Goal: Task Accomplishment & Management: Manage account settings

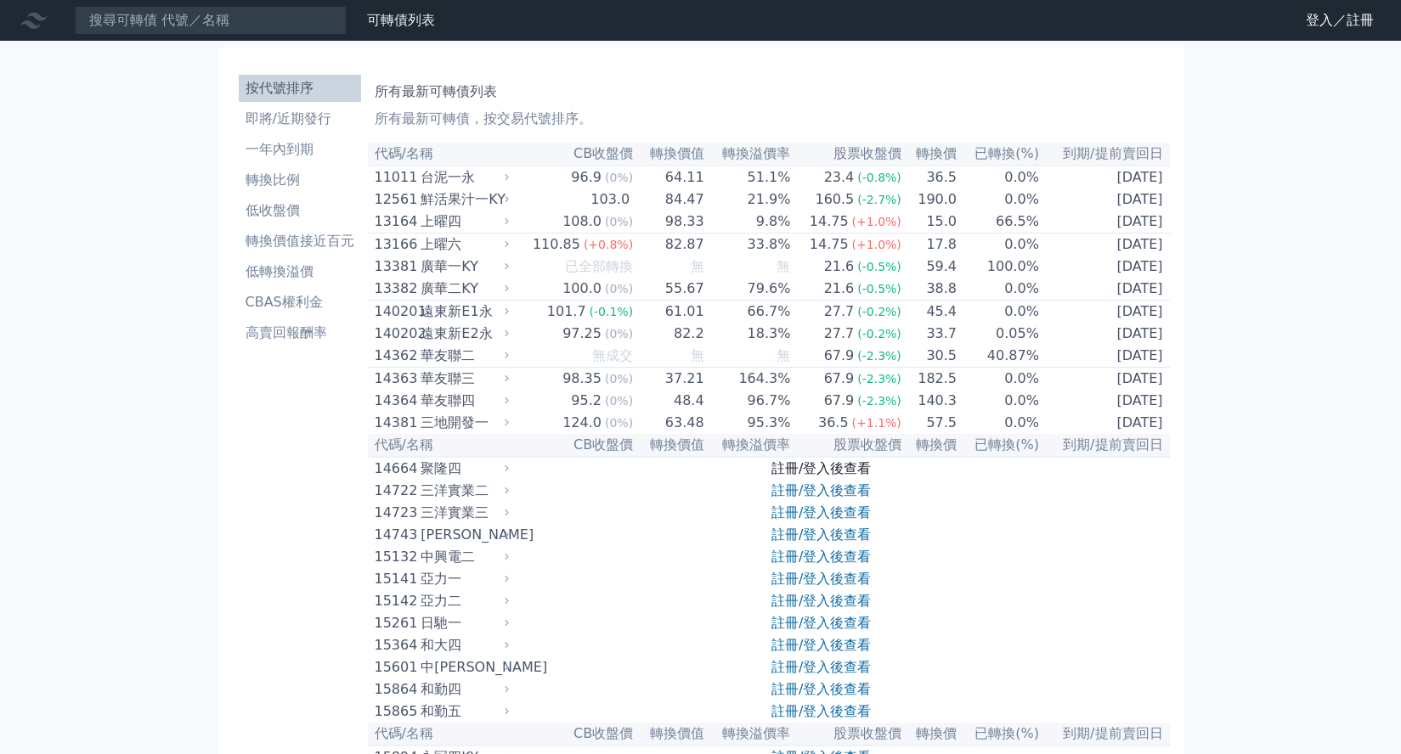
click at [823, 477] on link "註冊/登入後查看" at bounding box center [820, 468] width 99 height 16
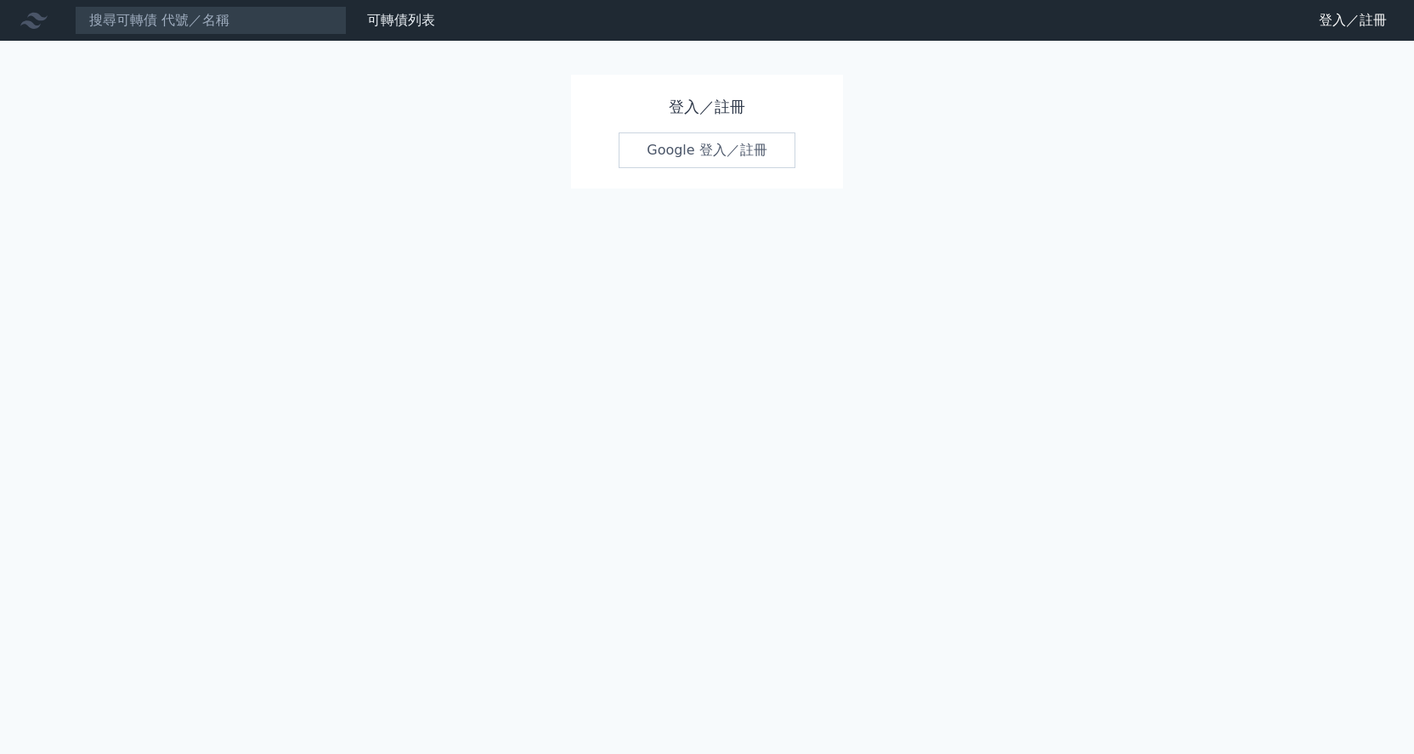
click at [714, 150] on link "Google 登入／註冊" at bounding box center [707, 151] width 177 height 36
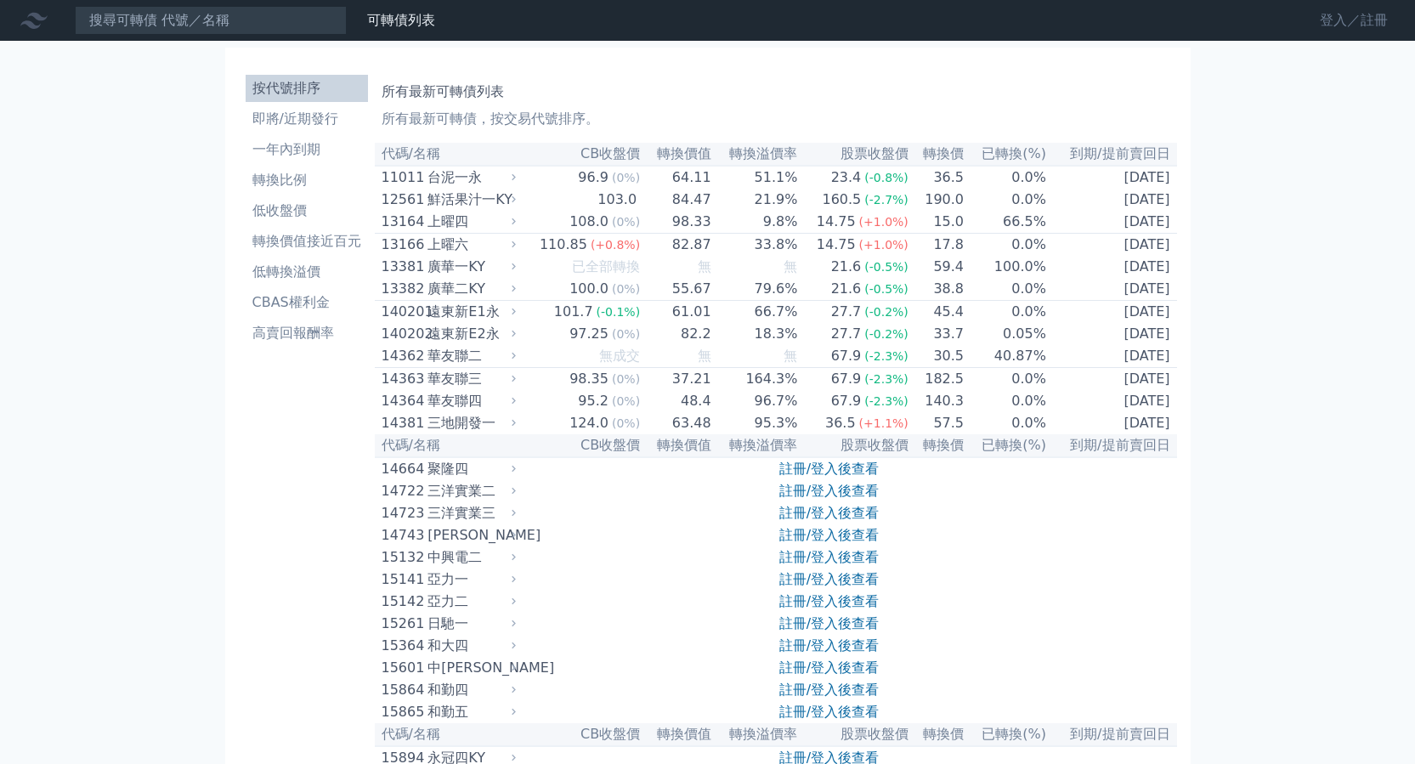
click at [1343, 14] on link "登入／註冊" at bounding box center [1353, 20] width 95 height 27
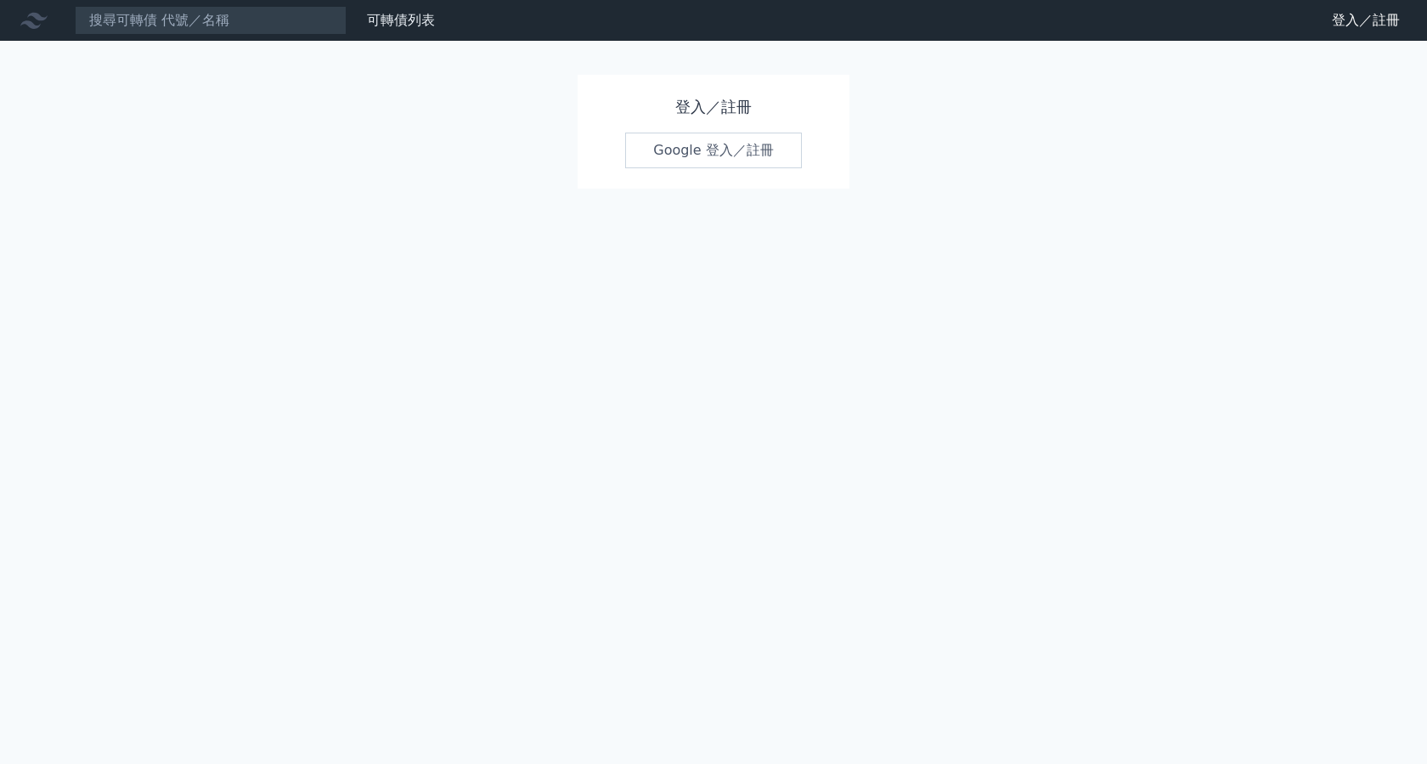
click at [705, 150] on link "Google 登入／註冊" at bounding box center [713, 151] width 177 height 36
